Goal: Check status

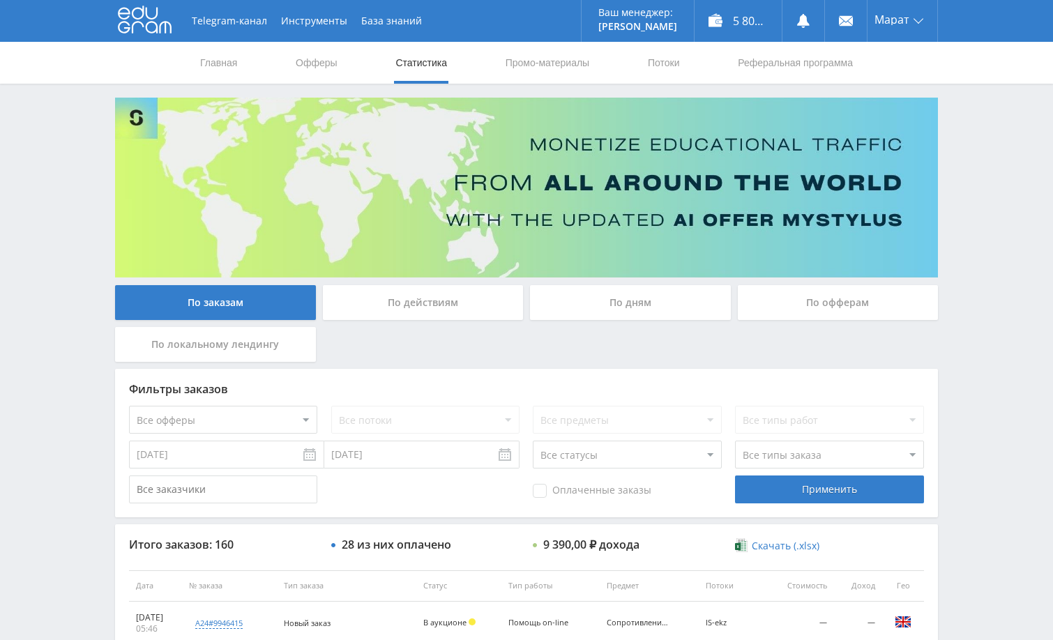
click at [969, 276] on div "Telegram-канал Инструменты База знаний Ваш менеджер: Alex Alex Online @edugram_…" at bounding box center [526, 585] width 1053 height 1171
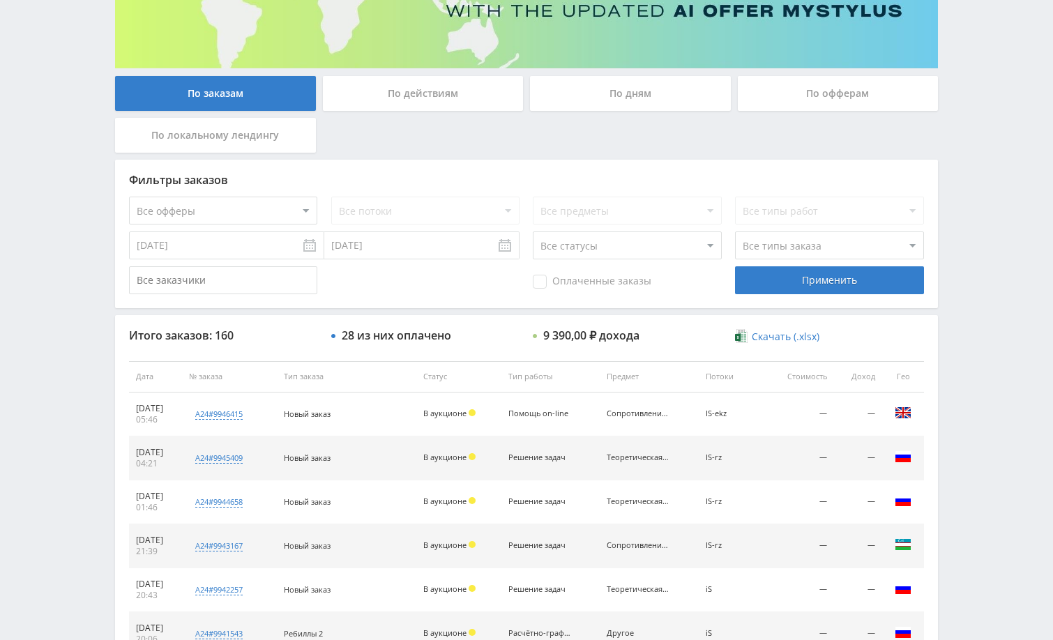
scroll to position [279, 0]
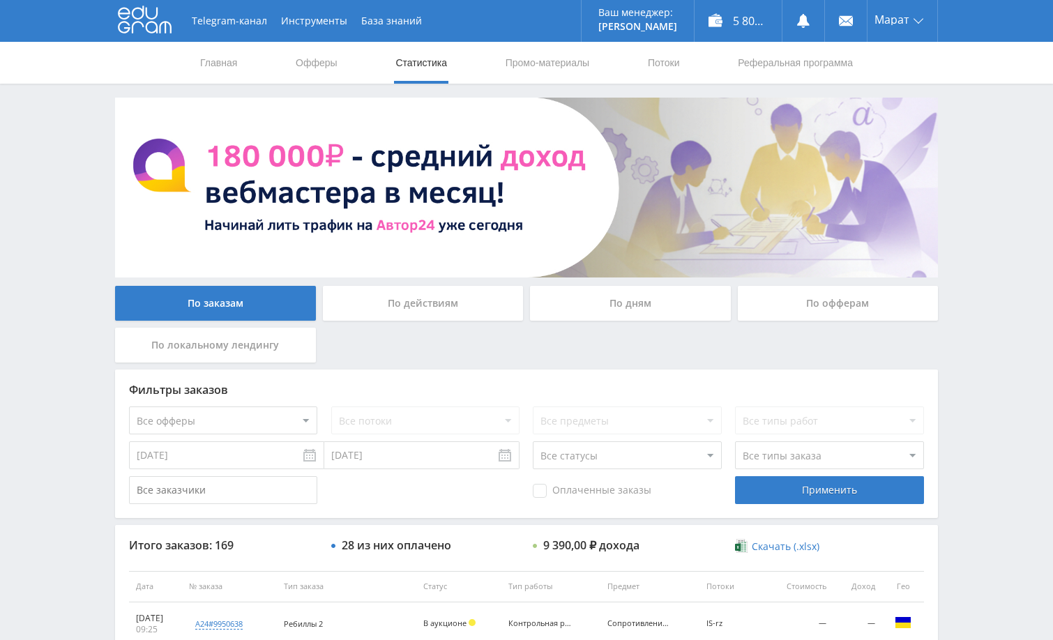
click at [988, 299] on div "Telegram-канал Инструменты База знаний Ваш менеджер: [PERSON_NAME] Alex Online …" at bounding box center [526, 586] width 1053 height 1172
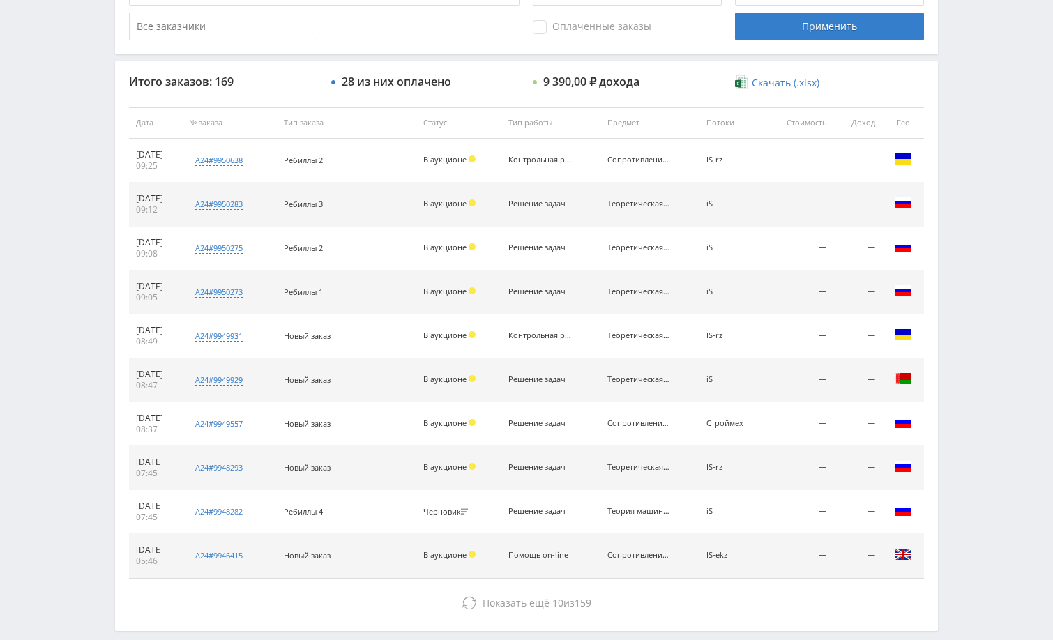
scroll to position [488, 0]
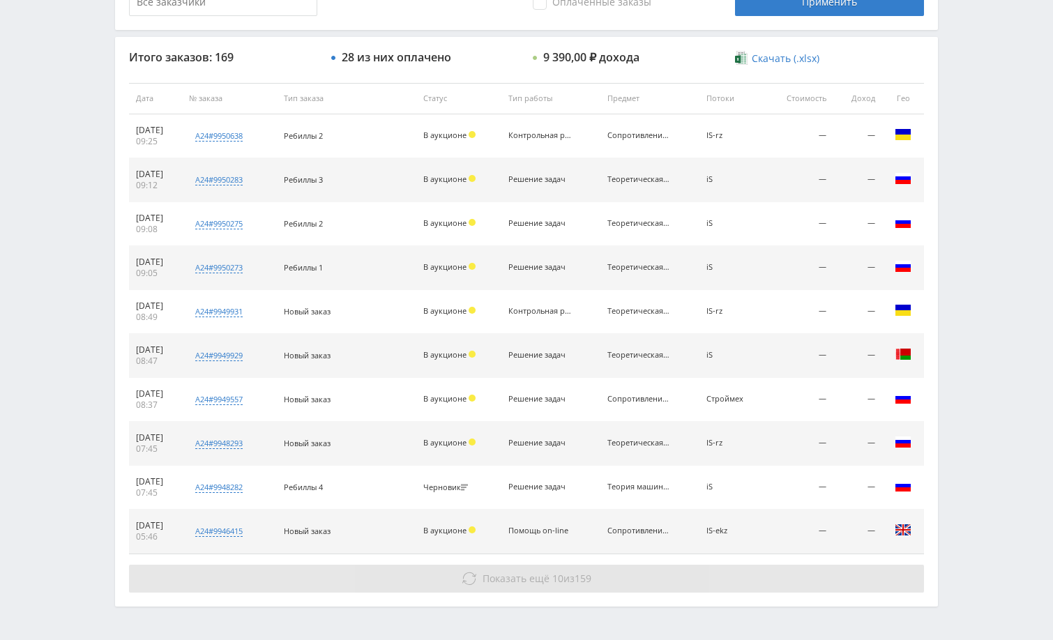
click at [768, 584] on button "Показать ещё 10 из 159" at bounding box center [526, 579] width 795 height 28
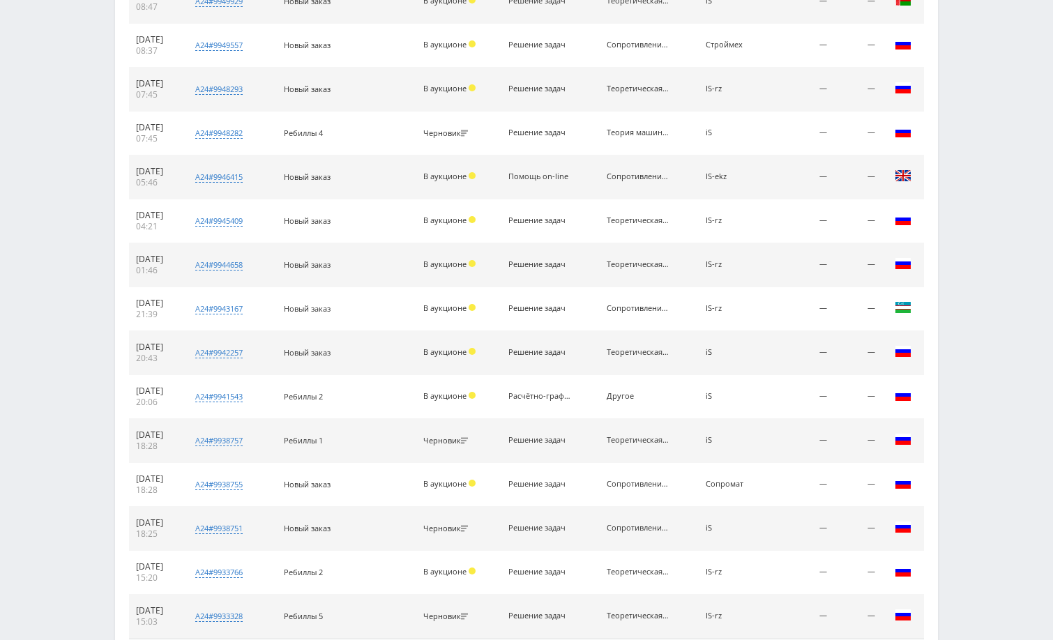
scroll to position [811, 0]
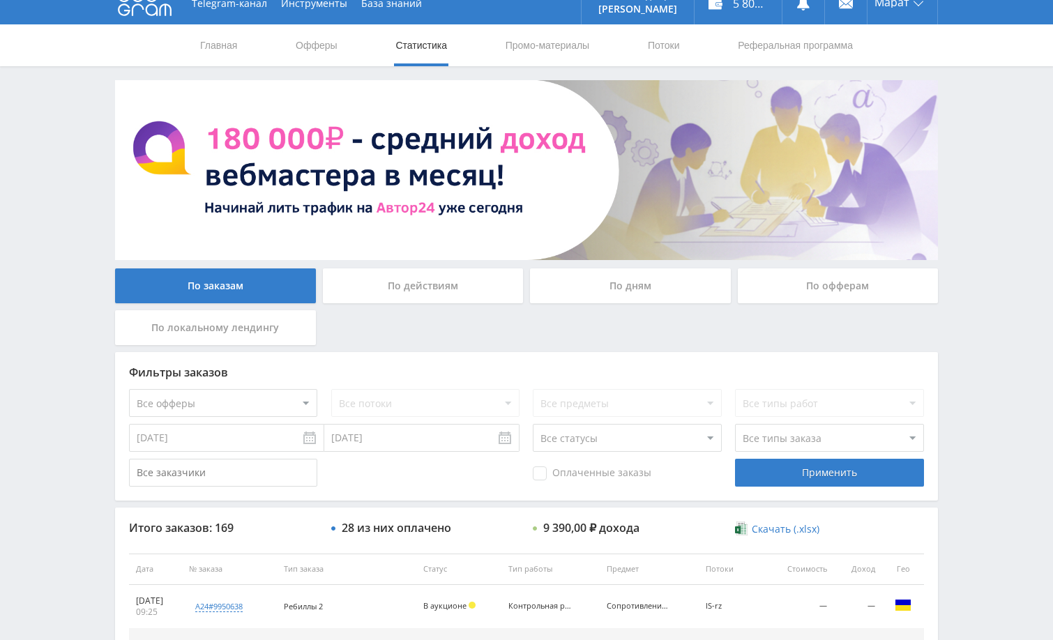
scroll to position [0, 0]
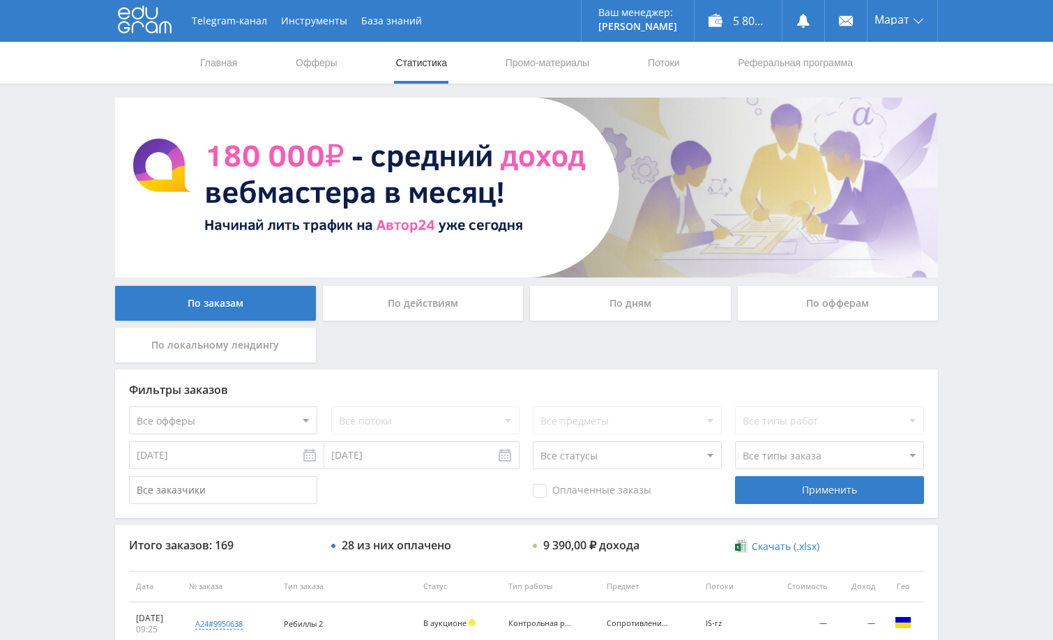
click at [801, 14] on icon at bounding box center [804, 21] width 14 height 14
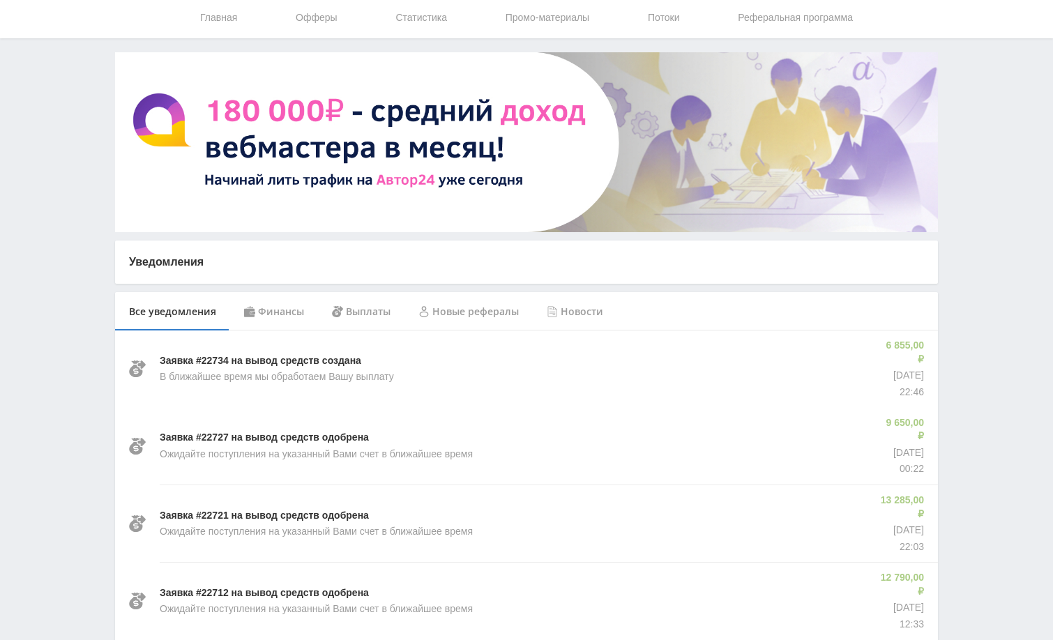
scroll to position [70, 0]
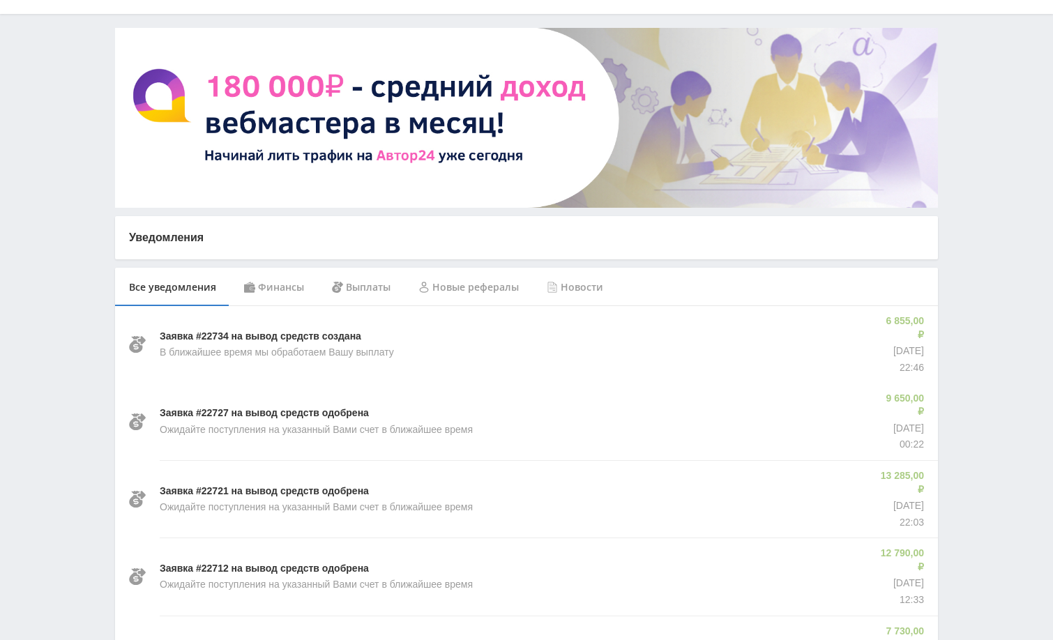
click at [285, 287] on div "Финансы" at bounding box center [274, 287] width 88 height 39
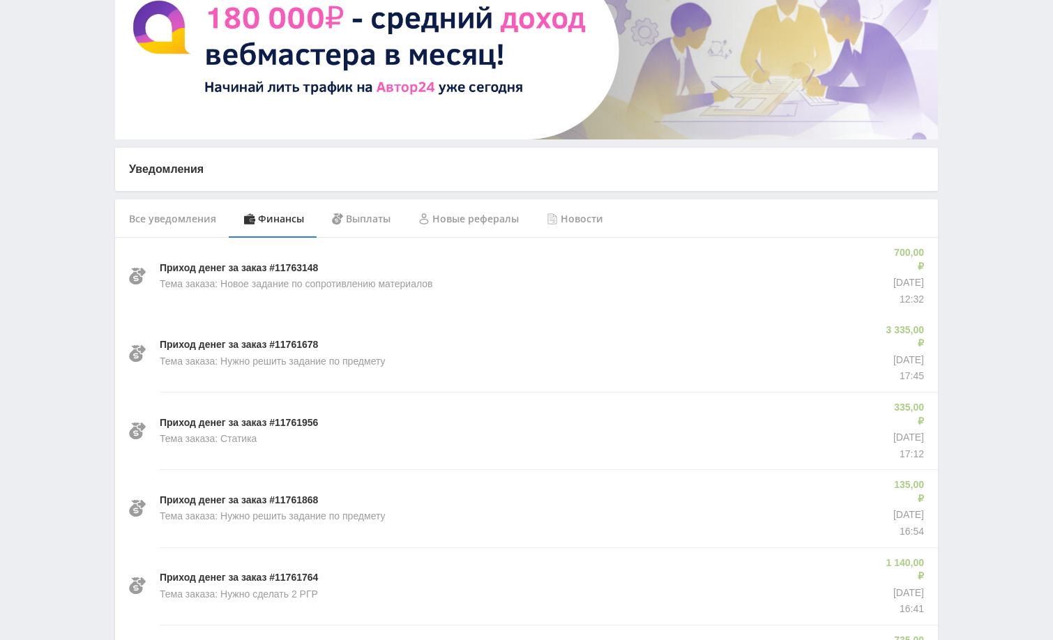
scroll to position [140, 0]
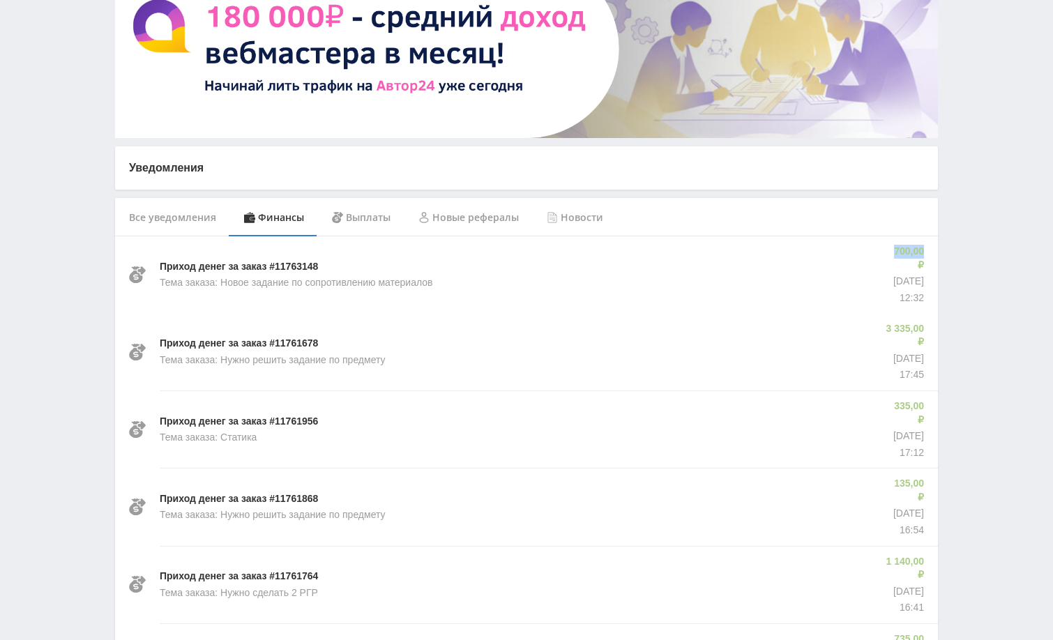
drag, startPoint x: 884, startPoint y: 248, endPoint x: 915, endPoint y: 253, distance: 31.1
click at [915, 253] on p "700,00 ₽" at bounding box center [907, 258] width 34 height 27
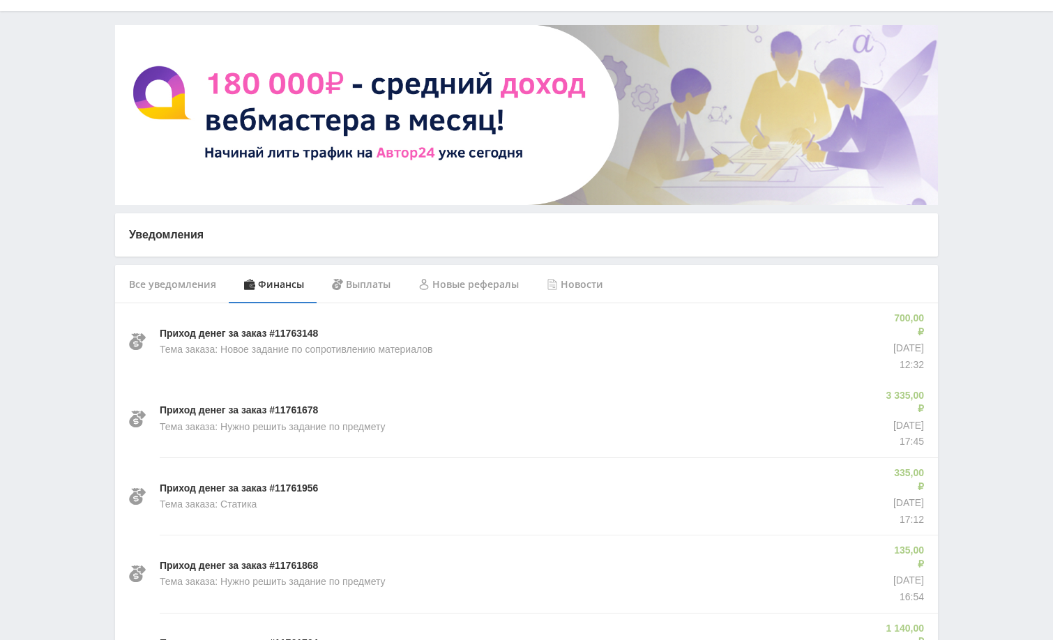
scroll to position [0, 0]
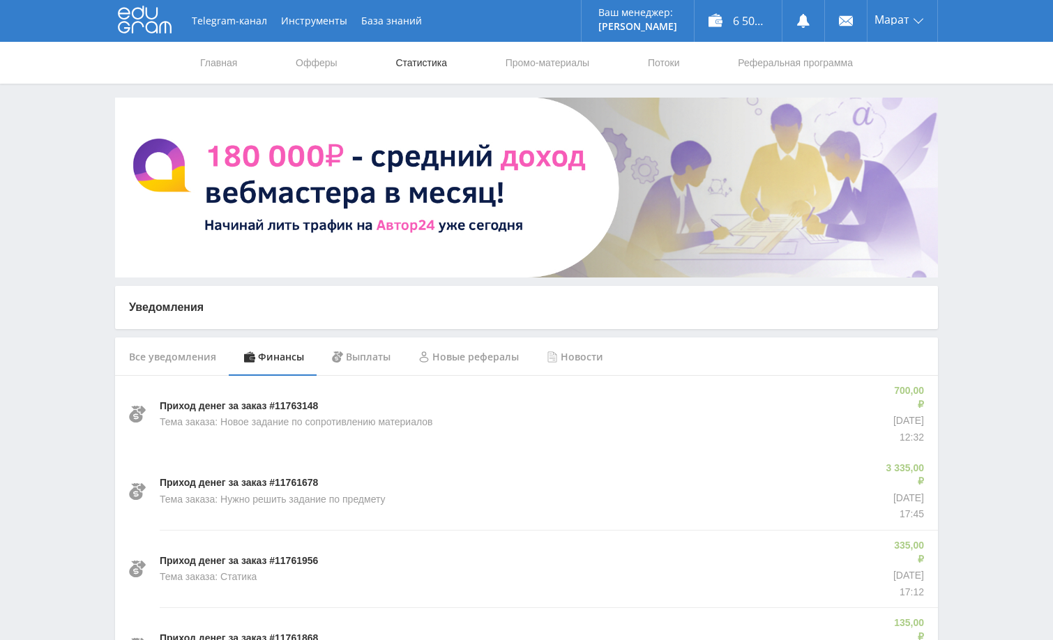
click at [415, 72] on link "Статистика" at bounding box center [421, 63] width 54 height 42
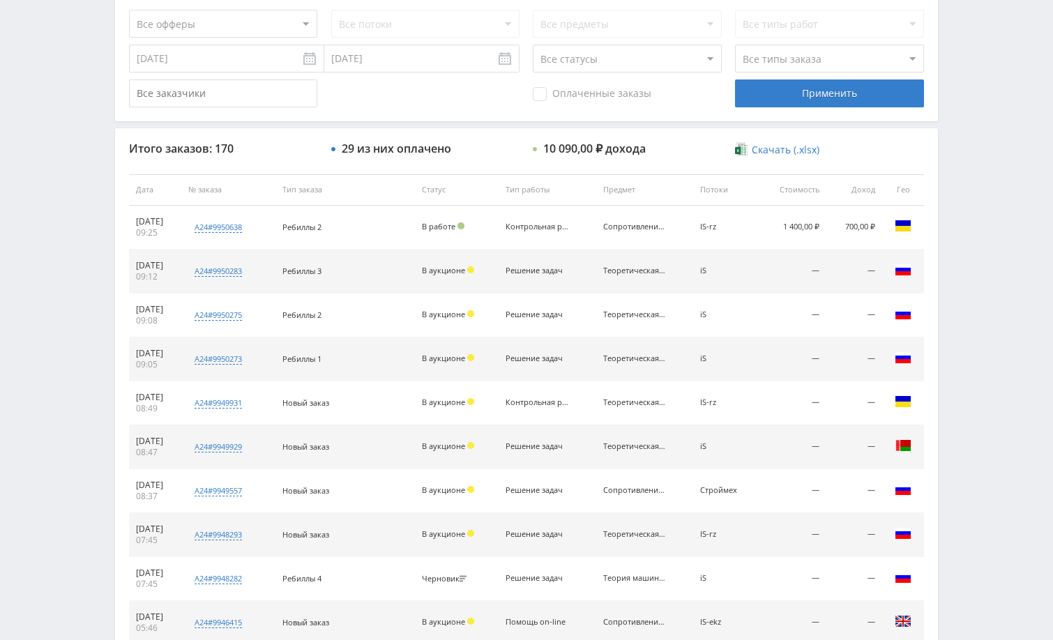
scroll to position [322, 0]
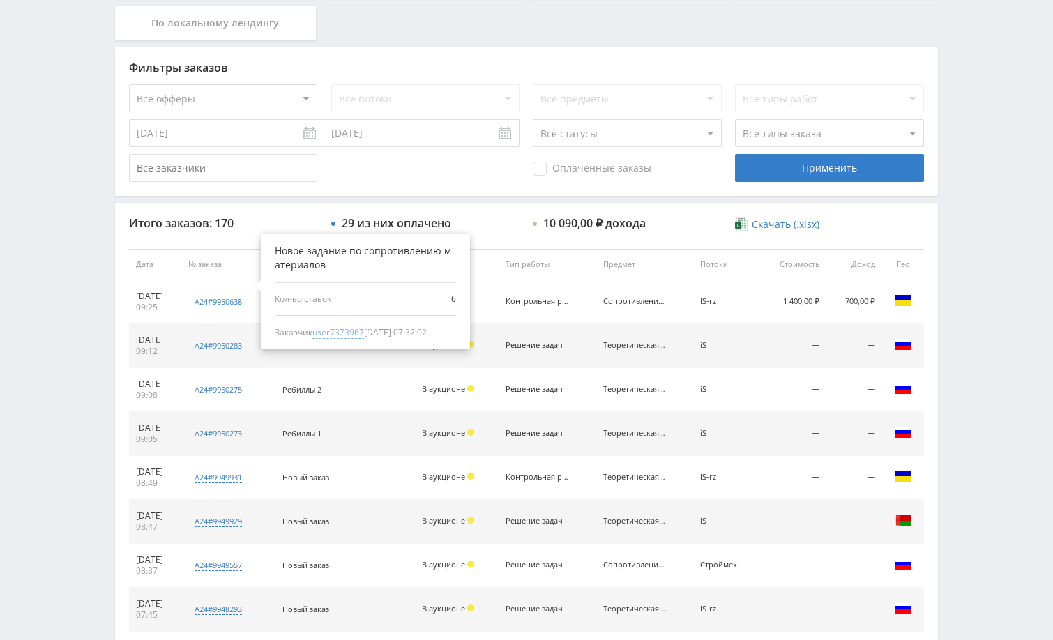
click at [354, 333] on span "user7373967" at bounding box center [338, 332] width 52 height 13
type input "08.10.2024"
type input "user7373967"
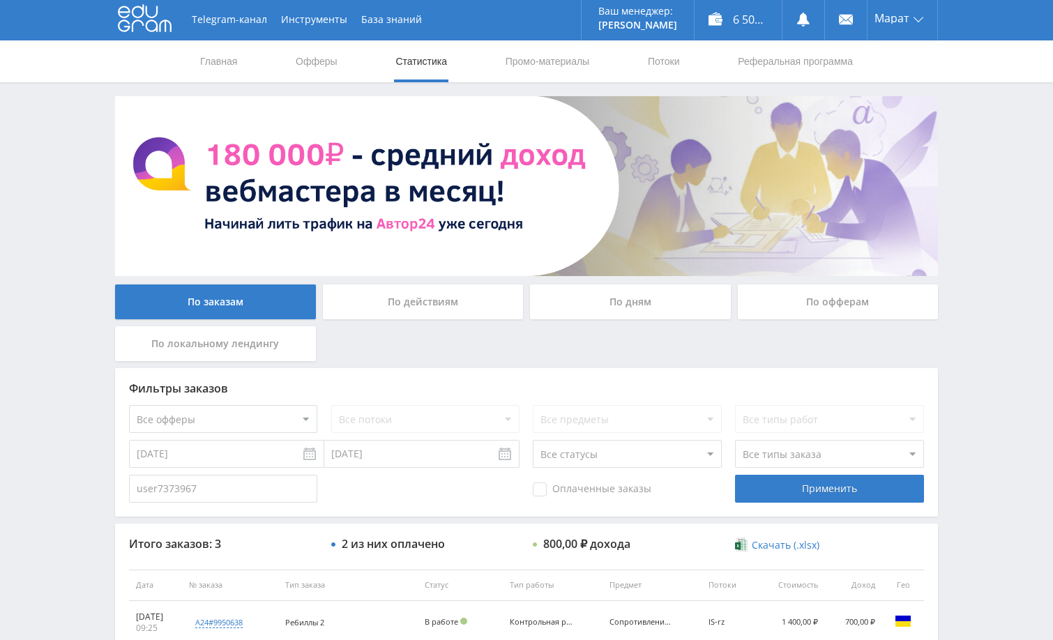
scroll to position [0, 0]
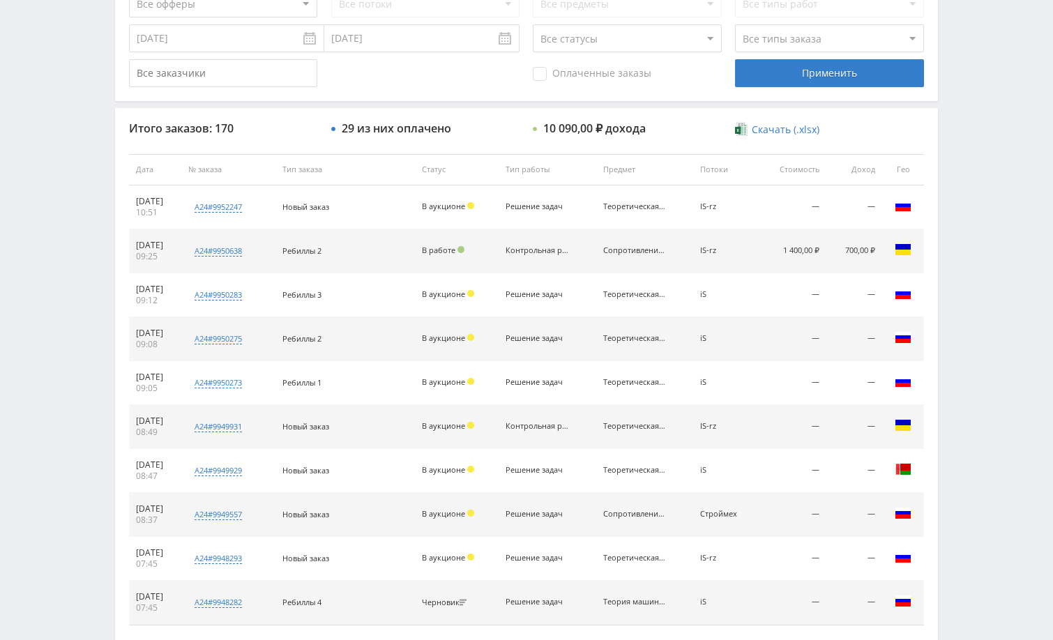
scroll to position [419, 0]
click at [984, 423] on div "Telegram-канал Инструменты База знаний Ваш менеджер: [PERSON_NAME] Online @edug…" at bounding box center [526, 167] width 1053 height 1172
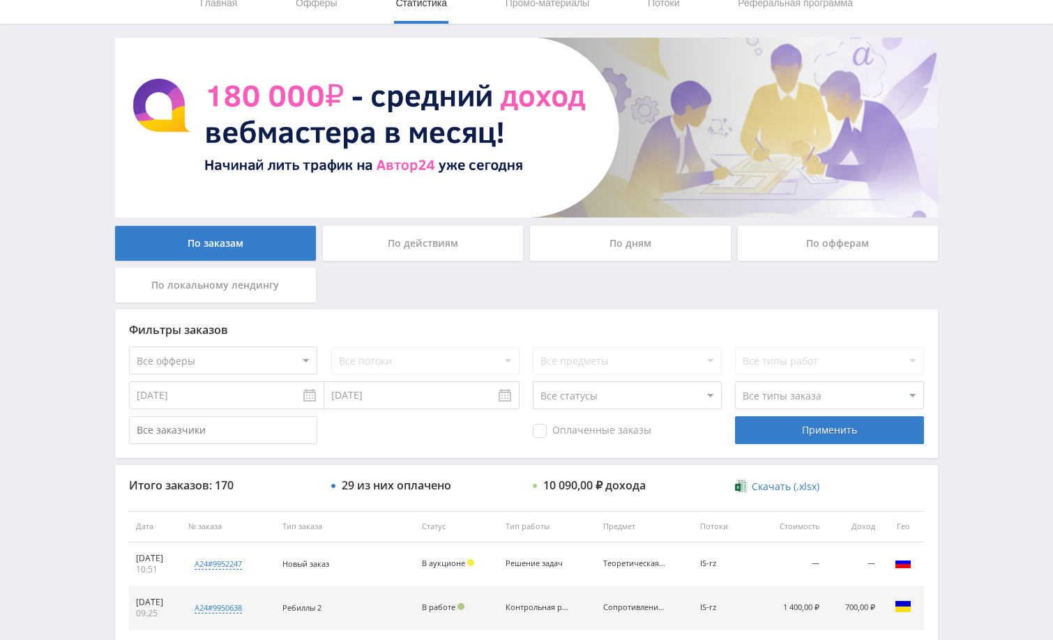
scroll to position [0, 0]
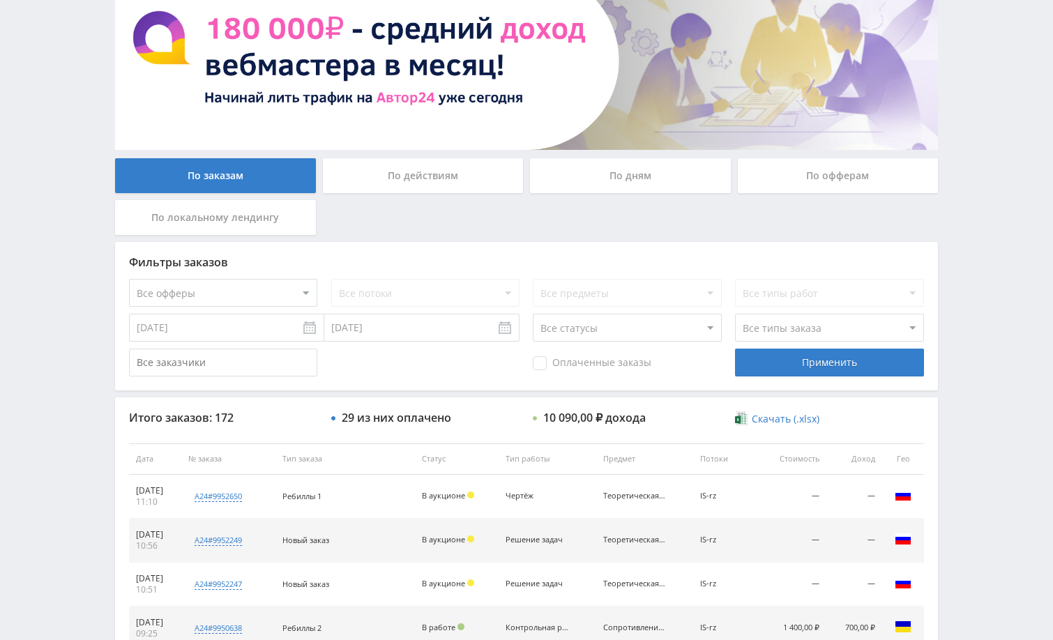
scroll to position [113, 0]
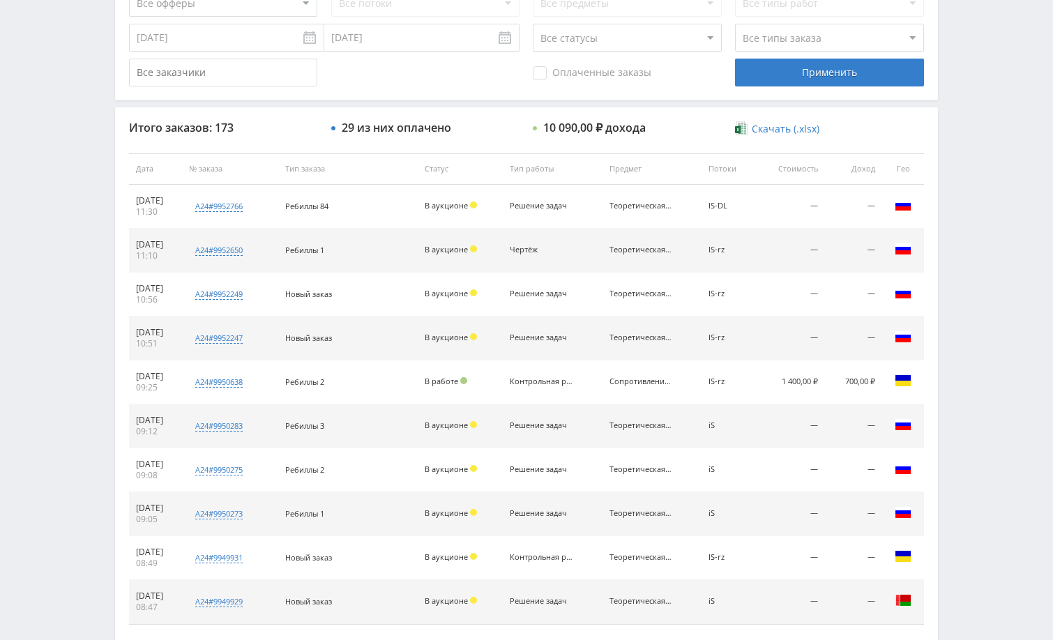
scroll to position [419, 0]
click at [1025, 186] on div "Telegram-канал Инструменты База знаний Ваш менеджер: [PERSON_NAME] Online @edug…" at bounding box center [526, 167] width 1053 height 1172
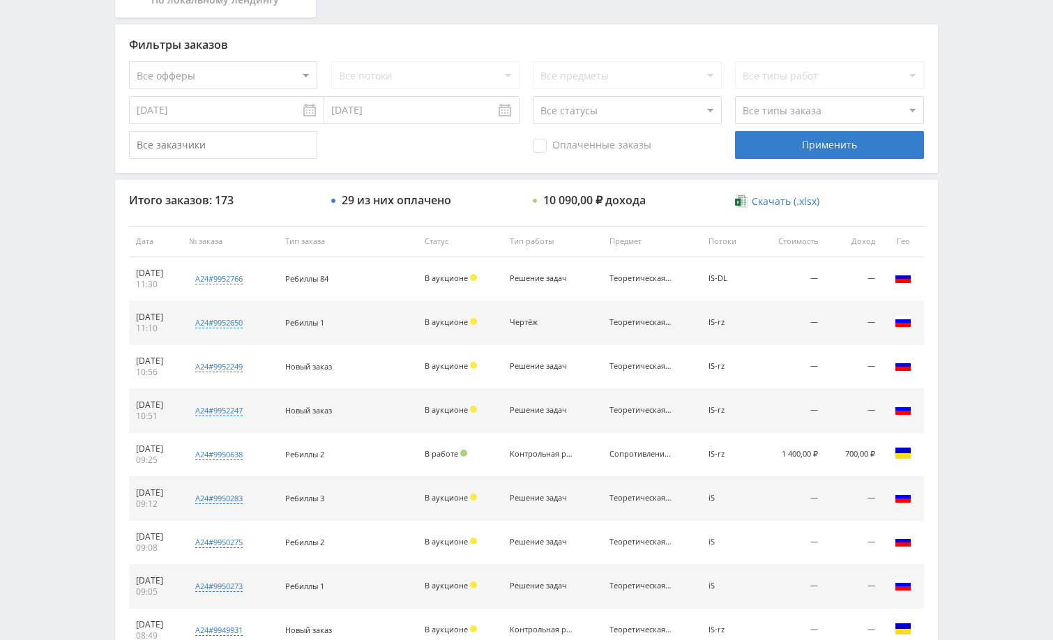
scroll to position [279, 0]
